Goal: Task Accomplishment & Management: Use online tool/utility

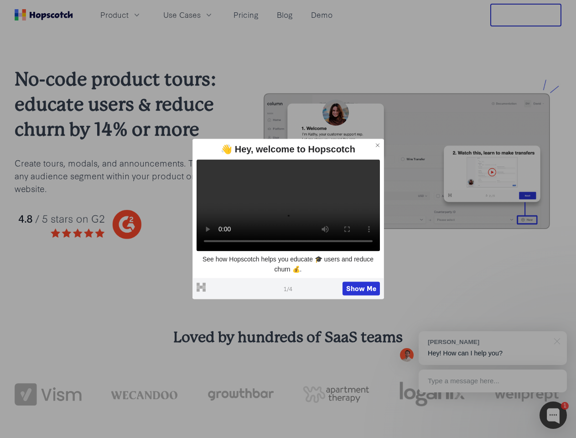
click at [129, 15] on span "Product" at bounding box center [114, 14] width 28 height 11
click at [201, 15] on span "Use Cases" at bounding box center [181, 14] width 37 height 11
click at [526, 15] on button "Free Trial" at bounding box center [525, 15] width 71 height 23
click at [378, 145] on icon at bounding box center [377, 145] width 3 height 3
click at [361, 289] on button "Show Me" at bounding box center [361, 289] width 37 height 14
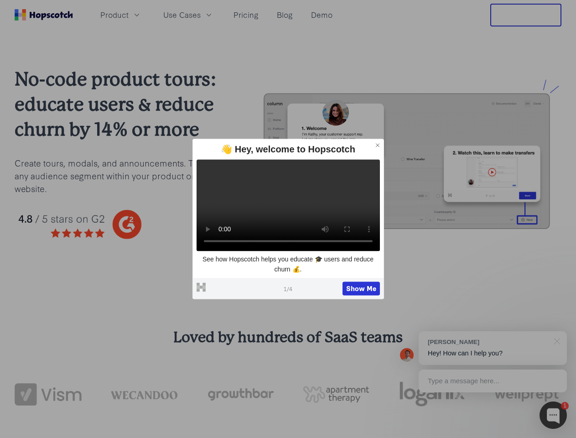
click at [553, 415] on div at bounding box center [553, 414] width 27 height 27
click at [493, 348] on div "[PERSON_NAME] Hey! How can I help you?" at bounding box center [493, 348] width 148 height 34
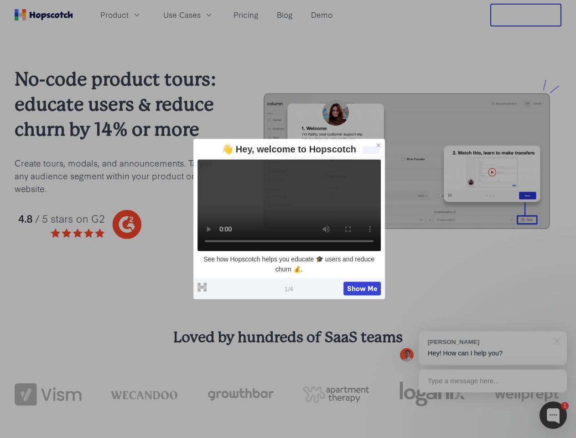
click at [556, 340] on div at bounding box center [481, 249] width 171 height 304
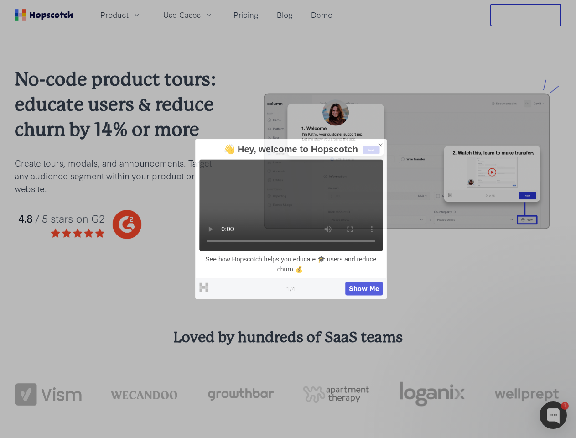
click at [493, 381] on div at bounding box center [481, 310] width 171 height 182
